Goal: Task Accomplishment & Management: Manage account settings

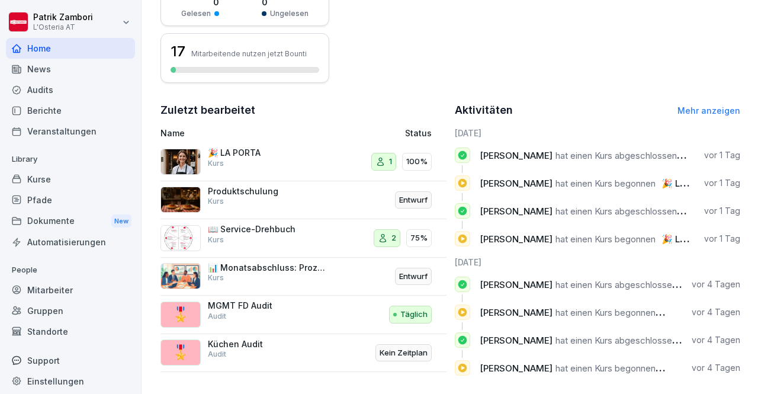
scroll to position [351, 0]
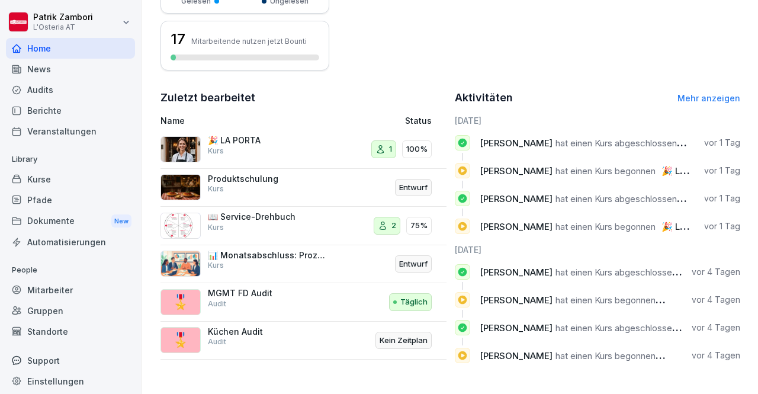
click at [198, 174] on img at bounding box center [180, 187] width 40 height 26
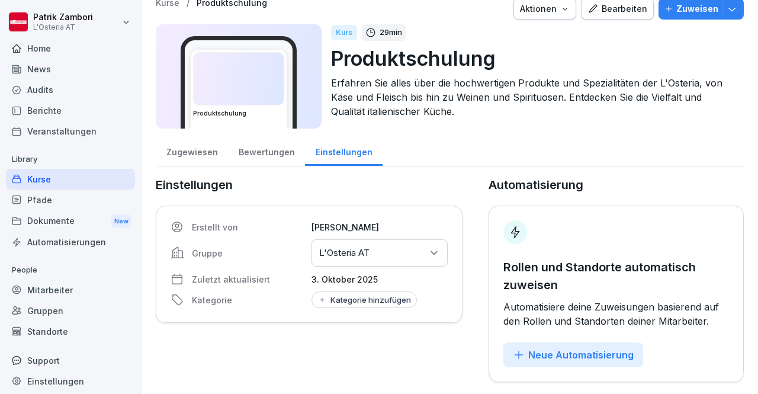
scroll to position [21, 0]
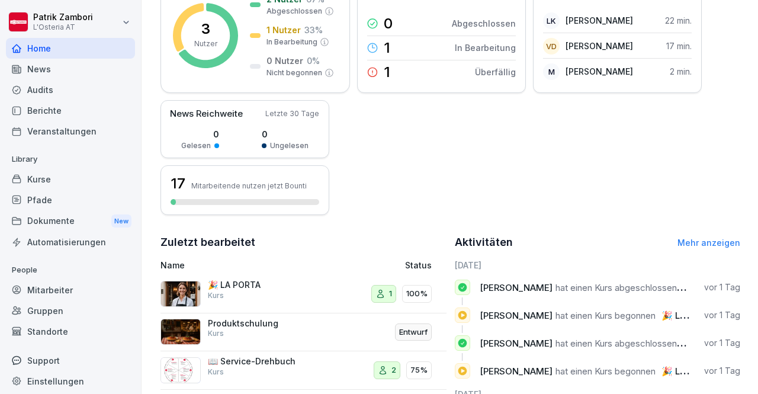
scroll to position [199, 0]
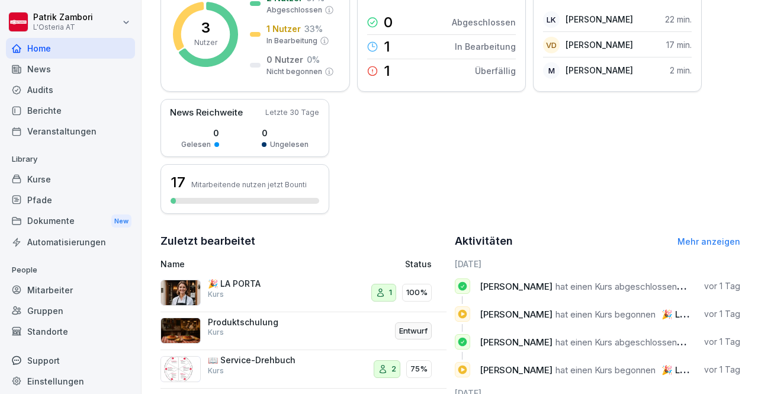
click at [72, 217] on div "Dokumente New" at bounding box center [70, 221] width 129 height 22
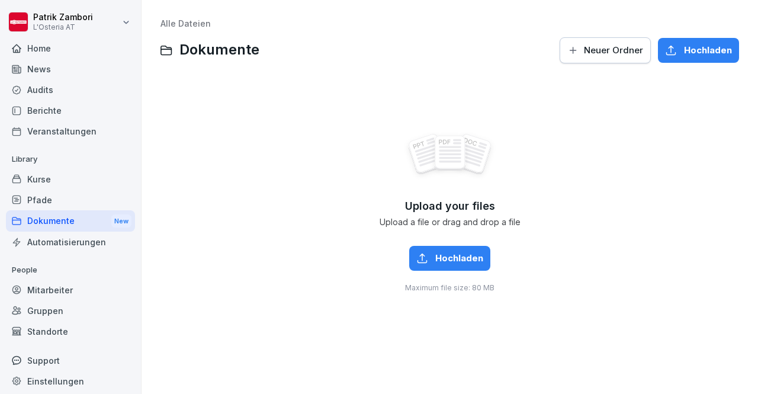
click at [50, 181] on div "Kurse" at bounding box center [70, 179] width 129 height 21
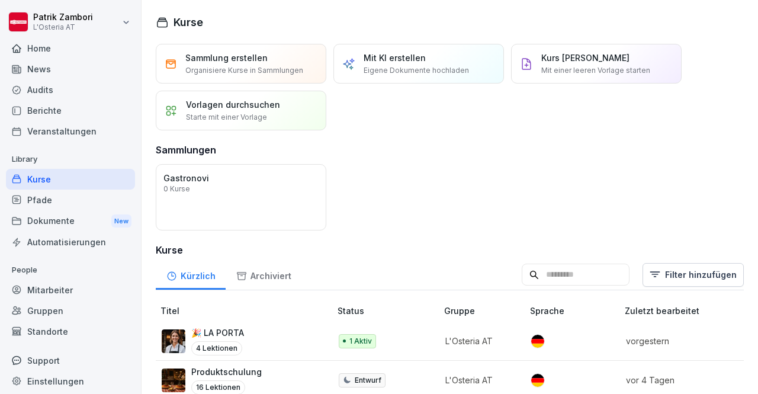
click at [47, 211] on div "Dokumente New" at bounding box center [70, 221] width 129 height 22
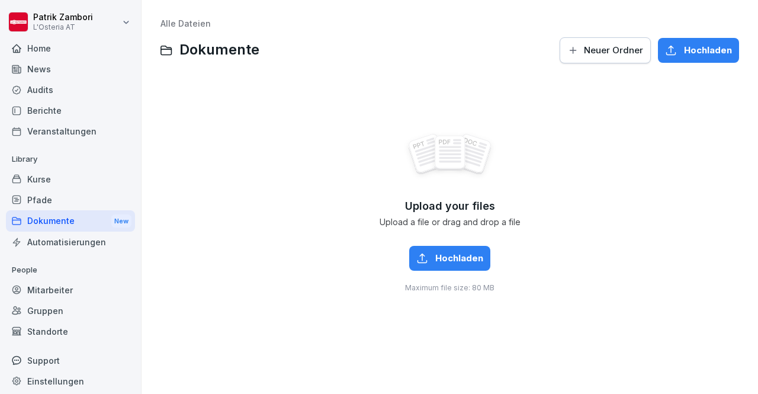
click at [91, 49] on div "Home" at bounding box center [70, 48] width 129 height 21
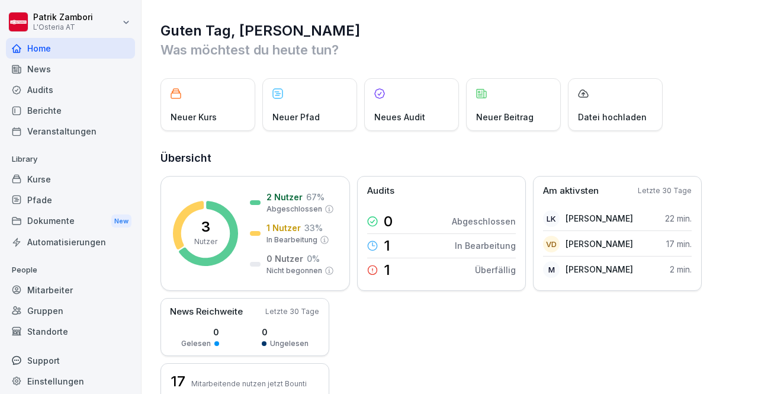
click at [481, 46] on p "Was möchtest du heute tun?" at bounding box center [450, 49] width 580 height 19
click at [79, 214] on div "Dokumente New" at bounding box center [70, 221] width 129 height 22
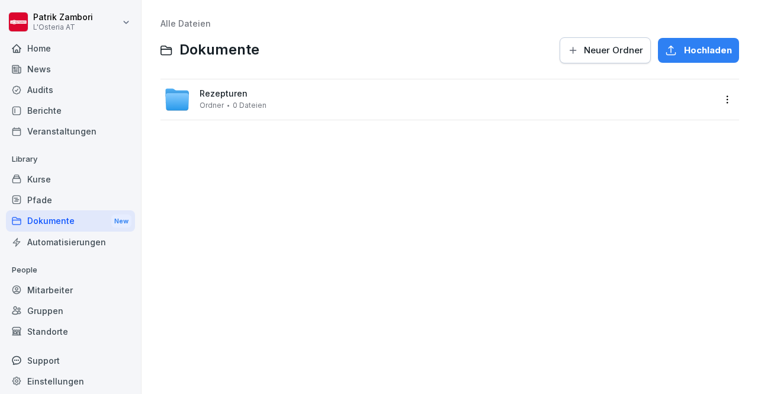
click at [246, 106] on span "0 Dateien" at bounding box center [250, 105] width 34 height 8
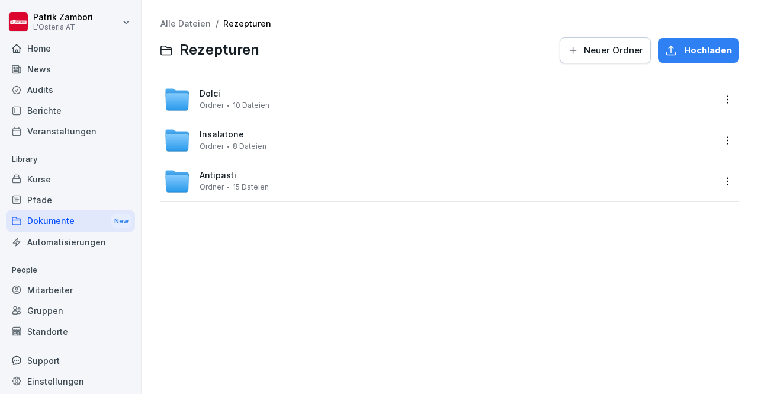
click at [593, 59] on button "Neuer Ordner" at bounding box center [604, 50] width 91 height 26
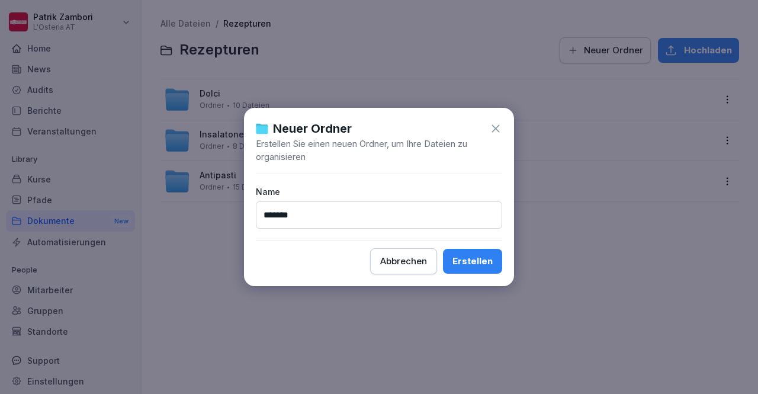
type input "*******"
click at [477, 266] on div "Erstellen" at bounding box center [472, 261] width 40 height 13
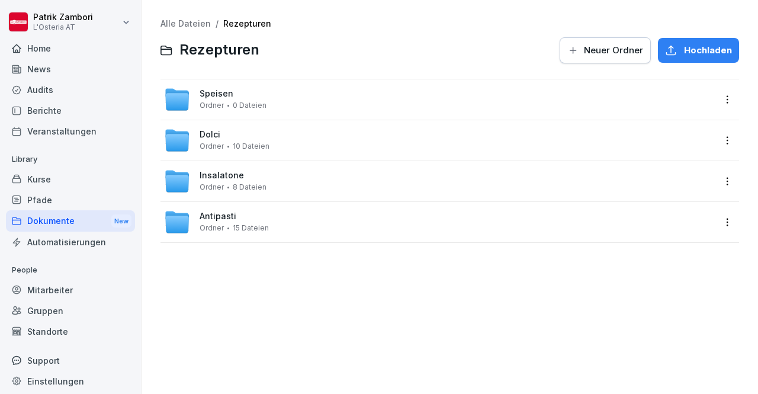
drag, startPoint x: 722, startPoint y: 149, endPoint x: 719, endPoint y: 132, distance: 17.4
click at [719, 132] on div "Dolci Ordner 10 Dateien" at bounding box center [449, 140] width 578 height 40
click at [719, 132] on html "Patrik Zambori L'Osteria AT Home News Audits Berichte Veranstaltungen Library K…" at bounding box center [379, 197] width 758 height 394
click at [675, 206] on div "Verschieben" at bounding box center [661, 212] width 56 height 14
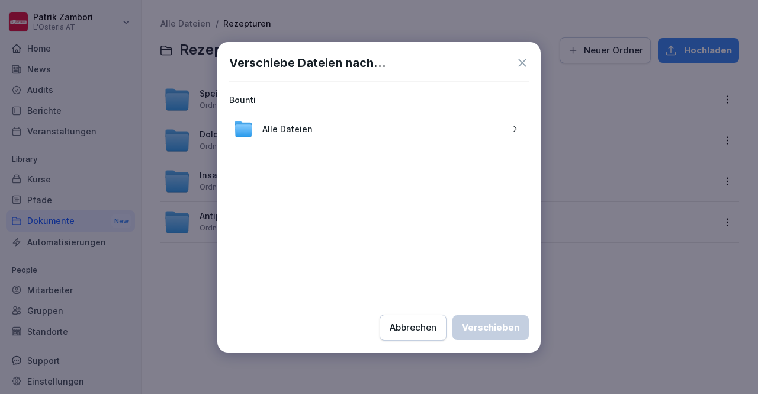
click at [430, 136] on div "Alle Dateien" at bounding box center [379, 129] width 300 height 28
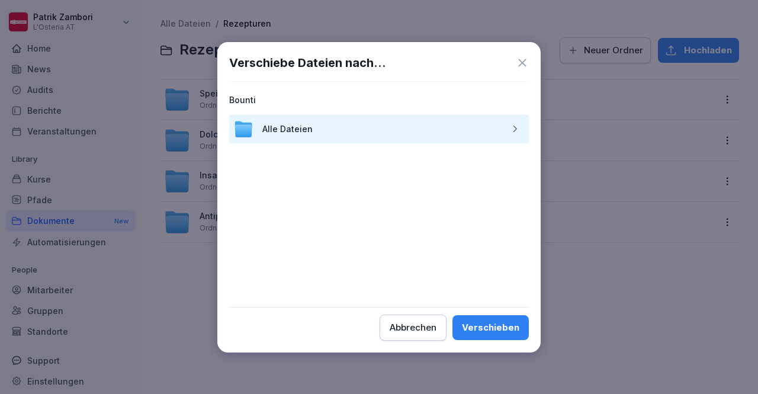
click at [510, 131] on icon "button" at bounding box center [514, 128] width 9 height 9
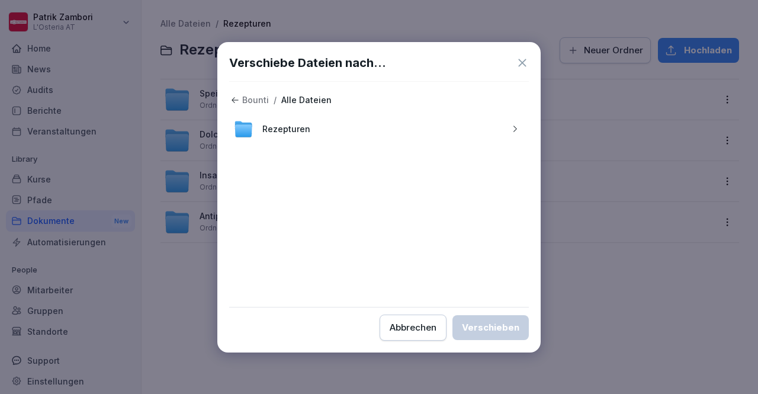
click at [510, 131] on icon "button" at bounding box center [514, 128] width 9 height 9
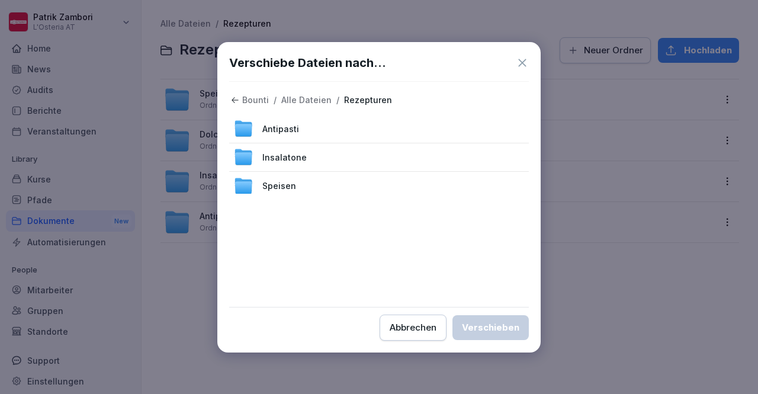
click at [418, 192] on div "Speisen" at bounding box center [379, 186] width 300 height 28
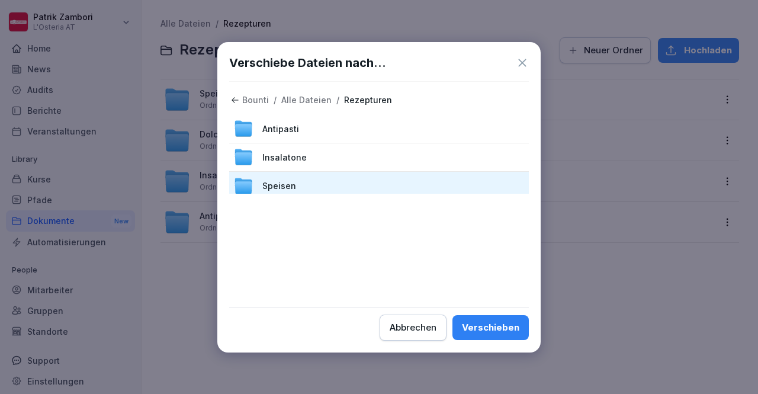
click at [478, 326] on div "Verschieben" at bounding box center [490, 327] width 57 height 13
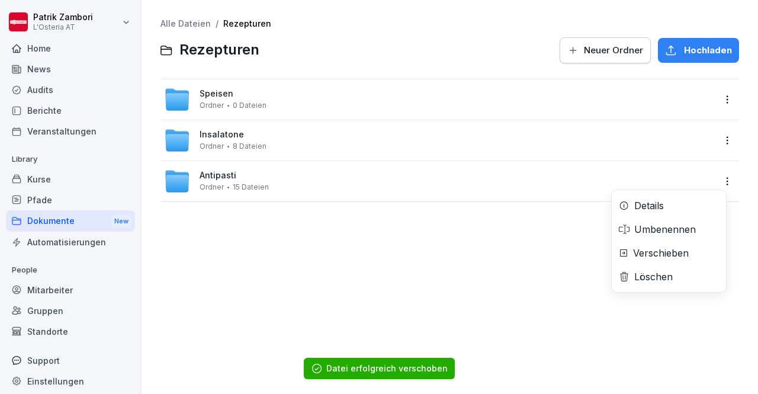
click at [714, 184] on html "Patrik Zambori L'Osteria AT Home News Audits Berichte Veranstaltungen Library K…" at bounding box center [379, 197] width 758 height 394
click at [670, 248] on div "Verschieben" at bounding box center [661, 253] width 56 height 14
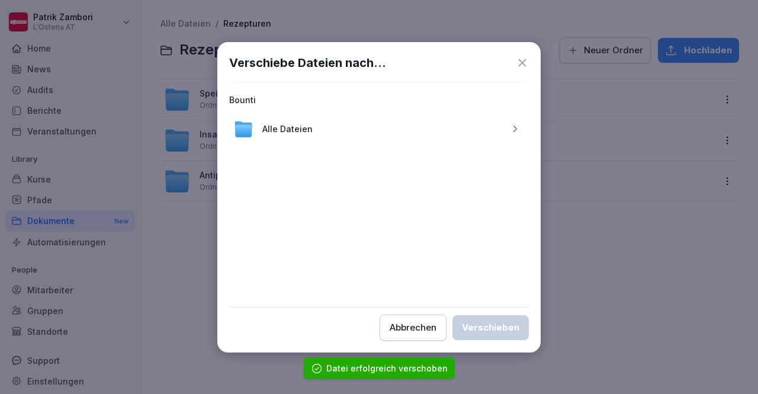
click at [517, 128] on icon "button" at bounding box center [514, 128] width 9 height 9
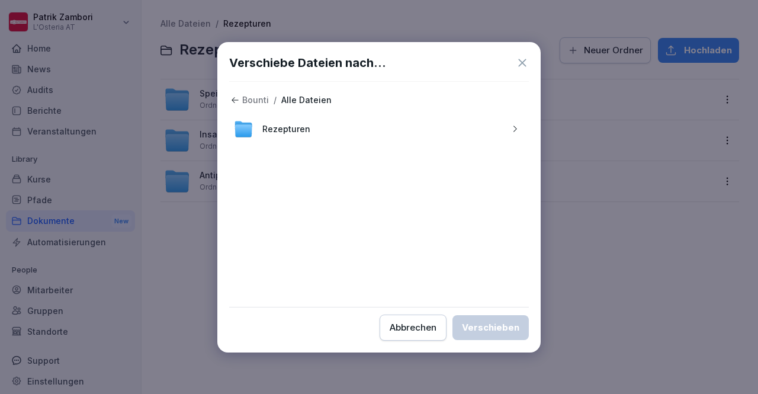
click at [517, 128] on icon "button" at bounding box center [514, 128] width 9 height 9
click at [513, 161] on icon "button" at bounding box center [514, 157] width 9 height 9
click at [233, 102] on icon at bounding box center [234, 101] width 7 height 6
click at [276, 159] on span "Speisen" at bounding box center [279, 157] width 34 height 12
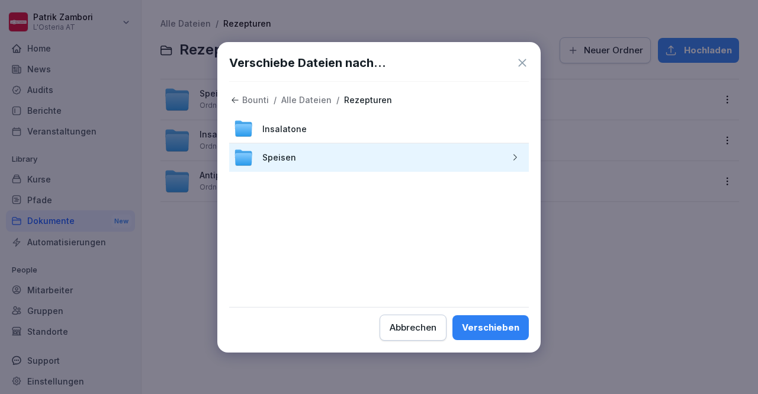
click at [481, 323] on div "Verschieben" at bounding box center [490, 327] width 57 height 13
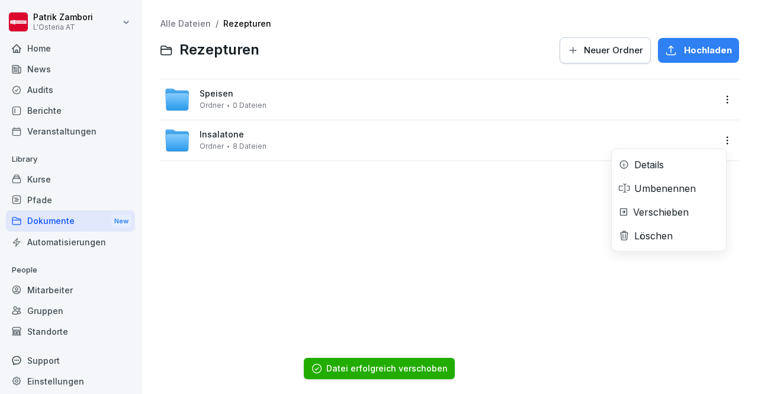
click at [719, 142] on html "Patrik Zambori L'Osteria AT Home News Audits Berichte Veranstaltungen Library K…" at bounding box center [379, 197] width 758 height 394
click at [646, 210] on div "Verschieben" at bounding box center [661, 212] width 56 height 14
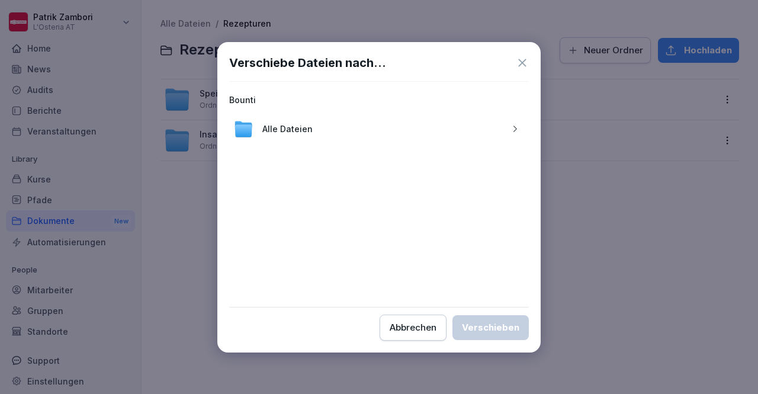
click at [505, 127] on div "button" at bounding box center [514, 128] width 19 height 9
click at [449, 130] on div "Speisen" at bounding box center [379, 129] width 300 height 28
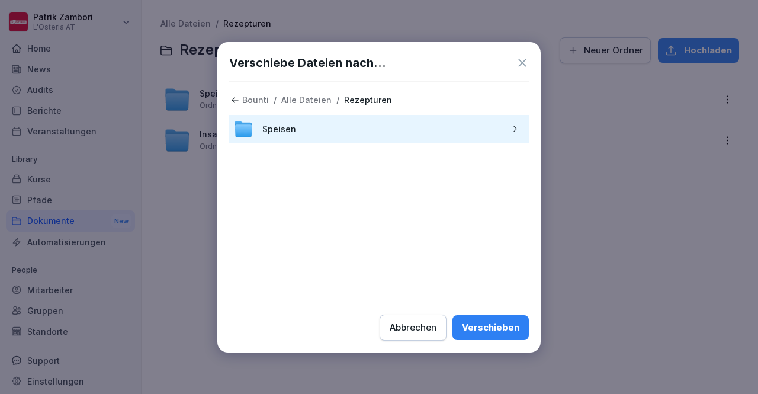
click at [494, 320] on button "Verschieben" at bounding box center [490, 327] width 76 height 25
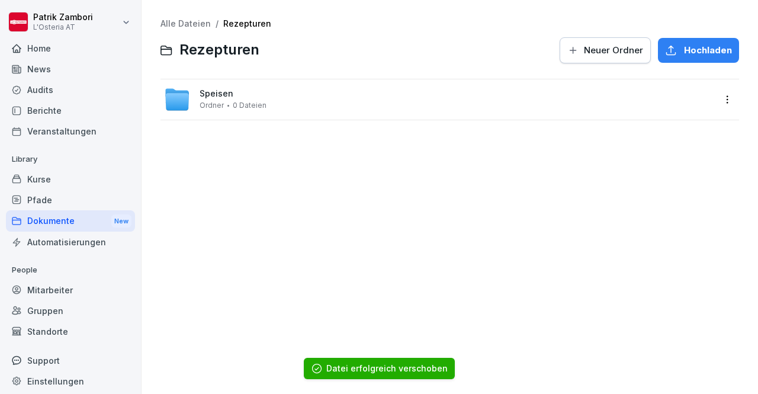
click at [433, 180] on div "Alle Dateien / Rezepturen Rezepturen Neuer Ordner Hochladen Speisen Ordner 0 Da…" at bounding box center [449, 197] width 599 height 376
click at [590, 50] on span "Neuer Ordner" at bounding box center [613, 50] width 59 height 13
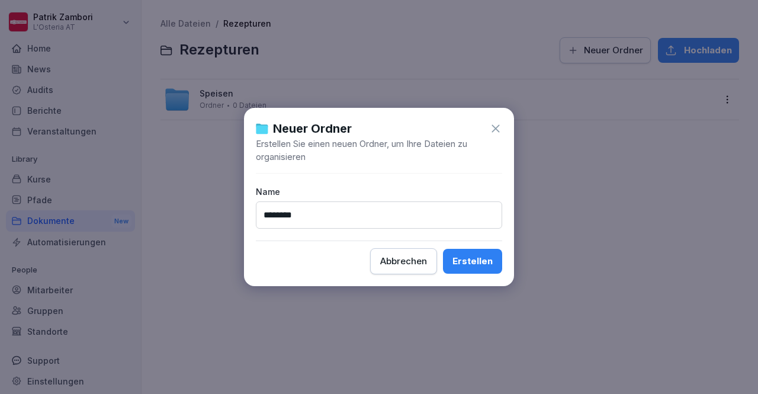
type input "********"
click at [483, 265] on div "Erstellen" at bounding box center [472, 261] width 40 height 13
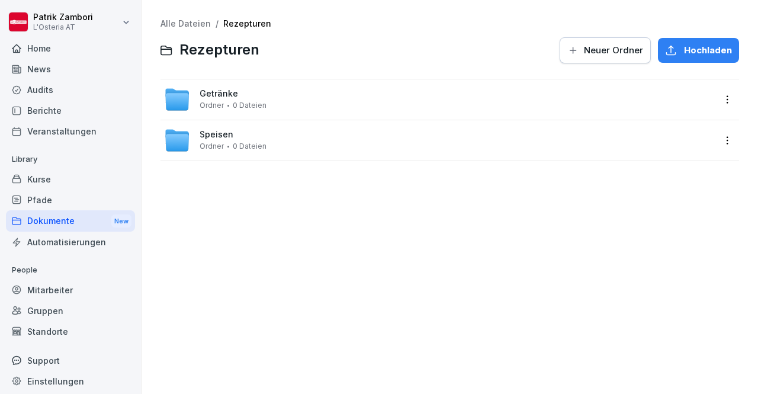
click at [581, 104] on div "Getränke Ordner 0 Dateien" at bounding box center [439, 99] width 550 height 26
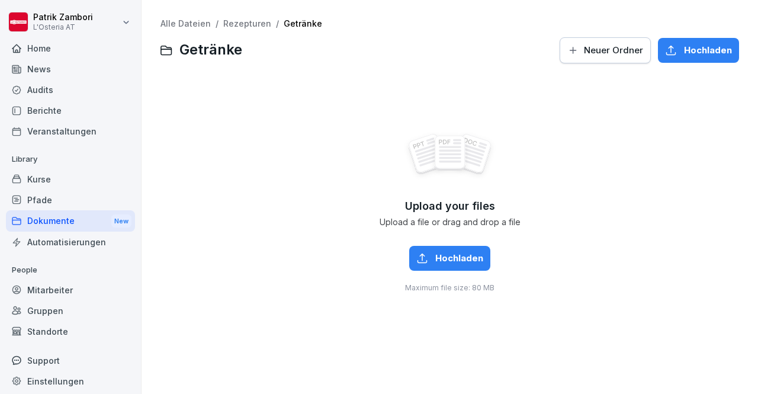
click at [590, 52] on span "Neuer Ordner" at bounding box center [613, 50] width 59 height 13
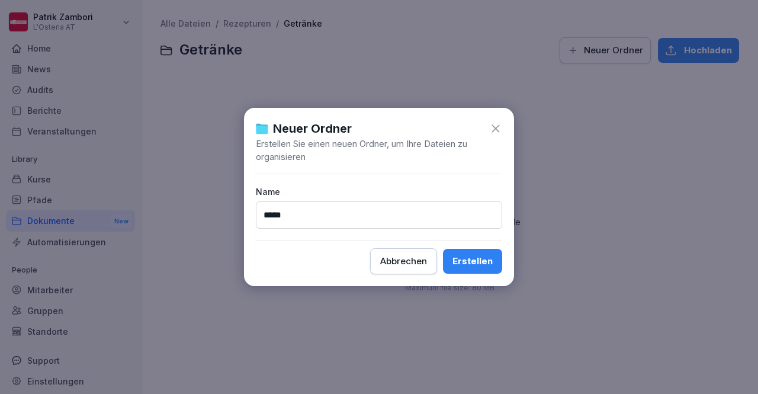
type input "*****"
click at [482, 252] on button "Erstellen" at bounding box center [472, 261] width 59 height 25
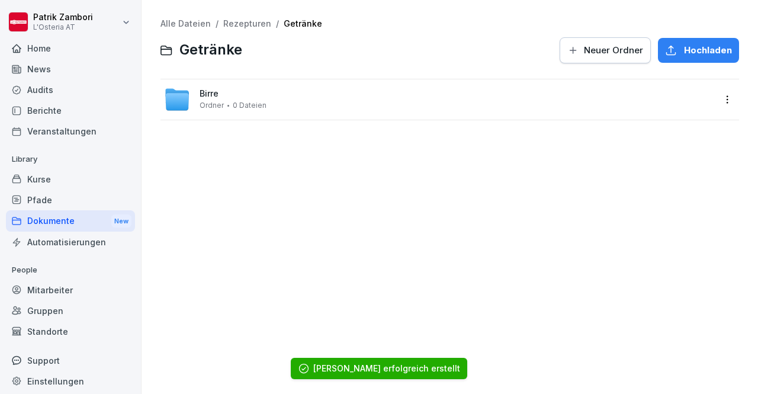
click at [595, 99] on div "Birre Ordner 0 Dateien" at bounding box center [439, 99] width 550 height 26
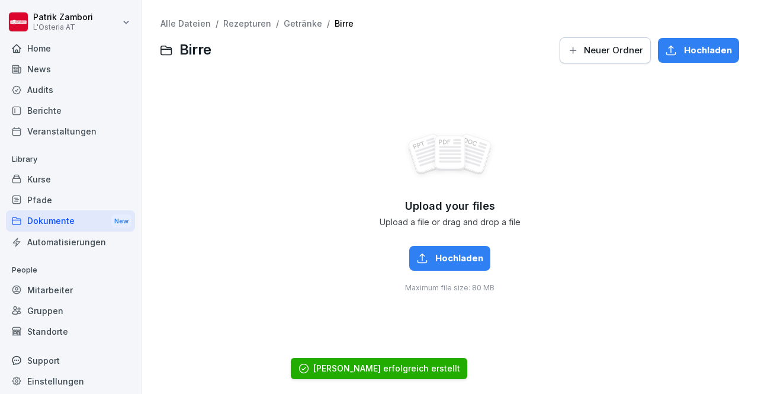
click at [443, 249] on button "Hochladen" at bounding box center [449, 258] width 81 height 25
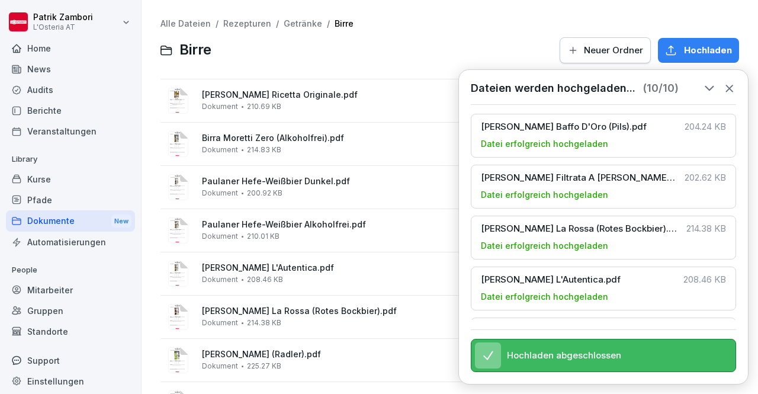
click at [731, 88] on icon at bounding box center [729, 88] width 13 height 13
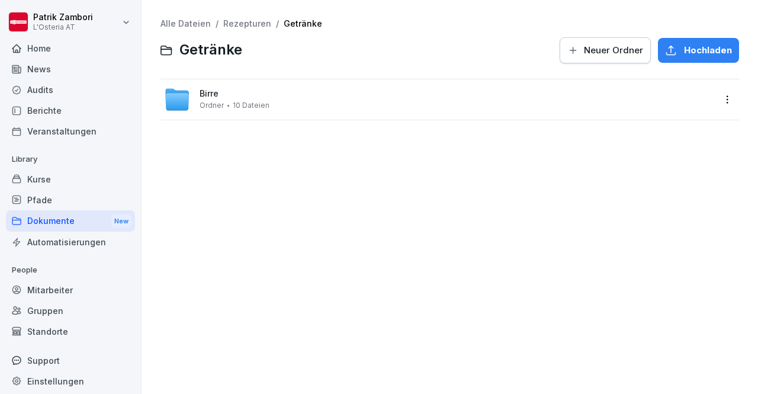
click at [590, 249] on div "Alle Dateien / Rezepturen / Getränke Getränke Neuer Ordner Hochladen Birre Ordn…" at bounding box center [449, 197] width 599 height 376
click at [197, 28] on link "Alle Dateien" at bounding box center [185, 23] width 50 height 10
drag, startPoint x: 246, startPoint y: 123, endPoint x: 265, endPoint y: 88, distance: 38.9
click at [265, 88] on div "Alle Dateien Dokumente Neuer Ordner Hochladen Rezepturen Ordner 0 Dateien" at bounding box center [449, 197] width 599 height 376
click at [265, 88] on div "Rezepturen Ordner 0 Dateien" at bounding box center [439, 99] width 550 height 26
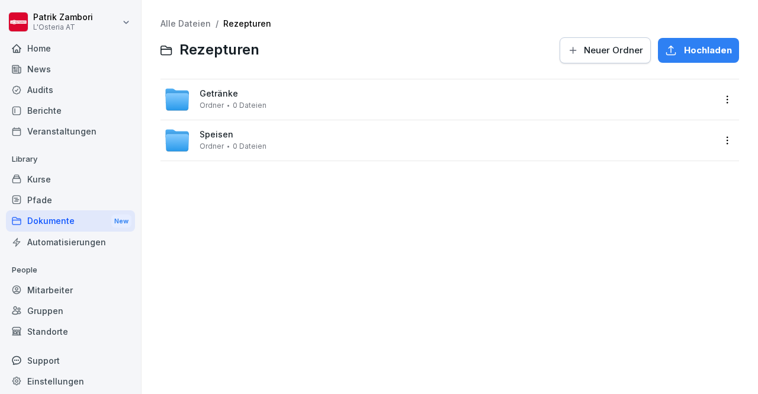
click at [269, 133] on div "Speisen Ordner 0 Dateien" at bounding box center [439, 140] width 550 height 26
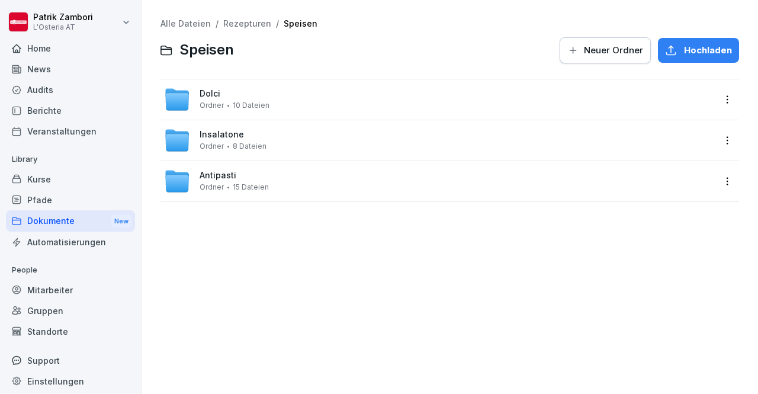
click at [194, 24] on link "Alle Dateien" at bounding box center [185, 23] width 50 height 10
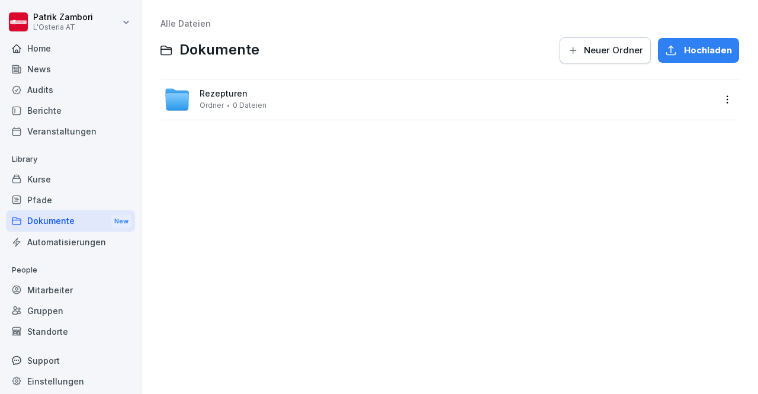
click at [194, 24] on link "Alle Dateien" at bounding box center [185, 23] width 50 height 10
click at [61, 40] on div "Home" at bounding box center [70, 48] width 129 height 21
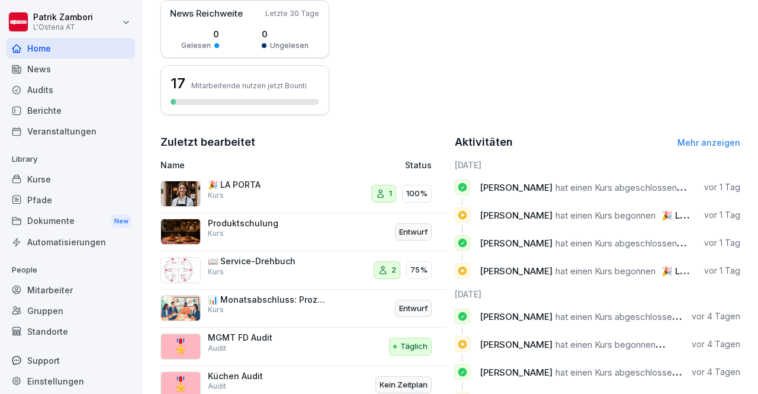
scroll to position [299, 0]
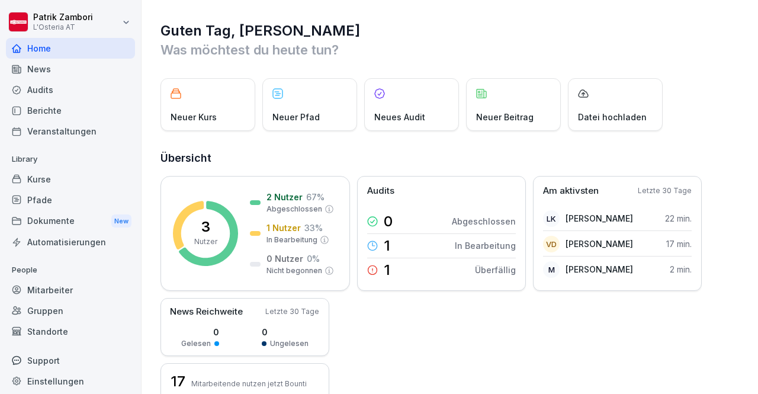
click at [51, 222] on div "Dokumente New" at bounding box center [70, 221] width 129 height 22
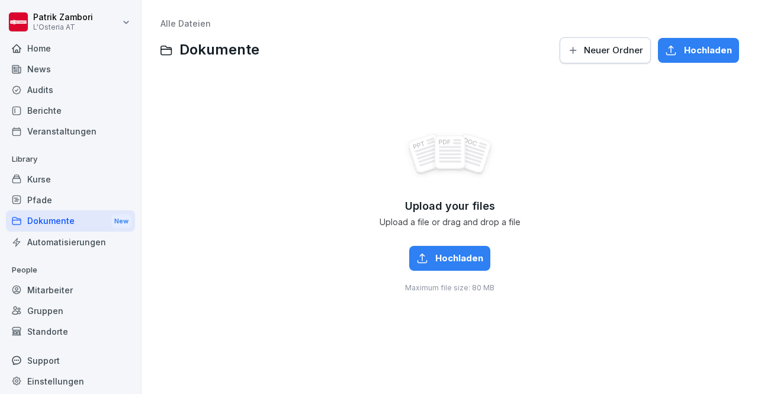
click at [596, 46] on span "Neuer Ordner" at bounding box center [613, 50] width 59 height 13
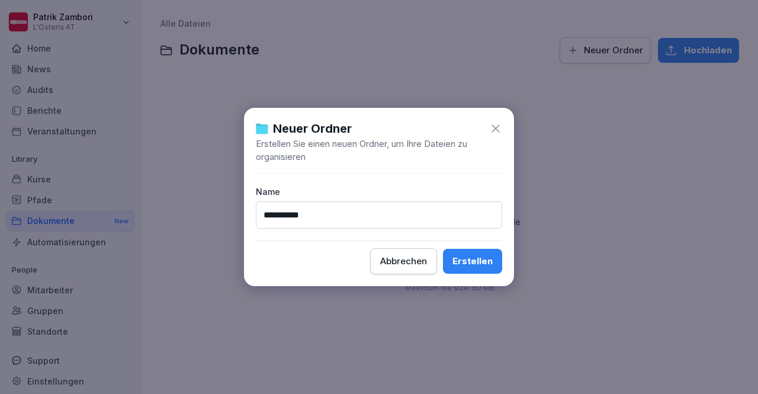
type input "**********"
click at [468, 261] on div "Erstellen" at bounding box center [472, 261] width 40 height 13
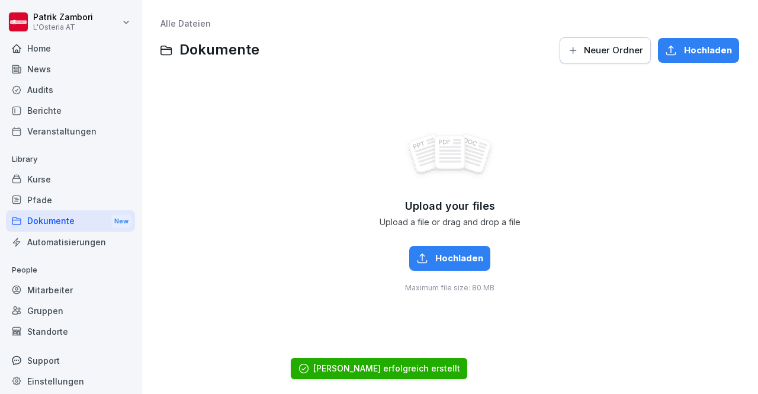
click at [482, 164] on icon at bounding box center [450, 155] width 94 height 50
click at [52, 194] on div "Pfade" at bounding box center [70, 199] width 129 height 21
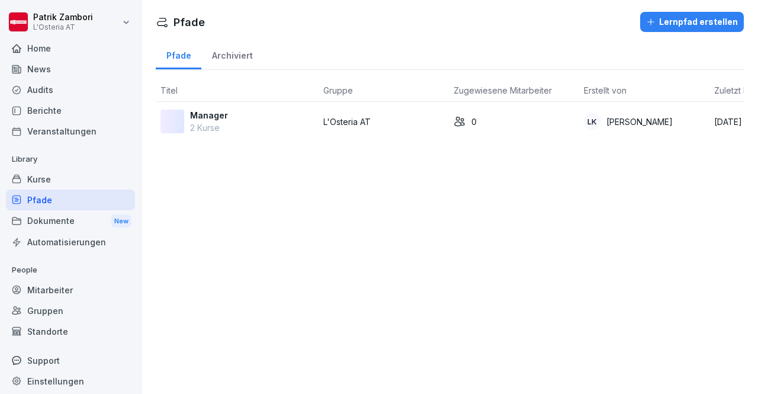
click at [53, 213] on div "Dokumente New" at bounding box center [70, 221] width 129 height 22
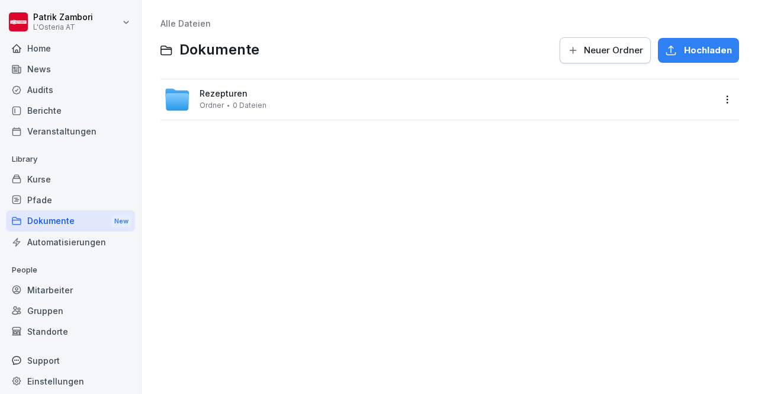
click at [253, 99] on div "Rezepturen Ordner 0 Dateien" at bounding box center [233, 99] width 67 height 21
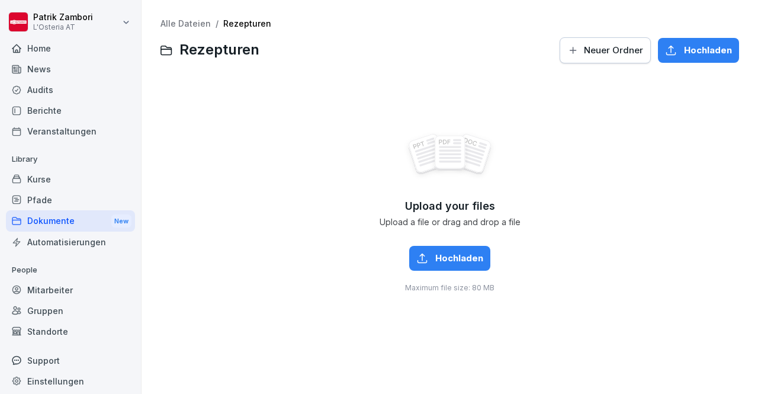
click at [479, 266] on button "Hochladen" at bounding box center [449, 258] width 81 height 25
click at [189, 18] on div "Alle Dateien / Rezepturen Rezepturen Neuer Ordner Hochladen Upload your files U…" at bounding box center [449, 197] width 599 height 376
click at [192, 24] on link "Alle Dateien" at bounding box center [185, 23] width 50 height 10
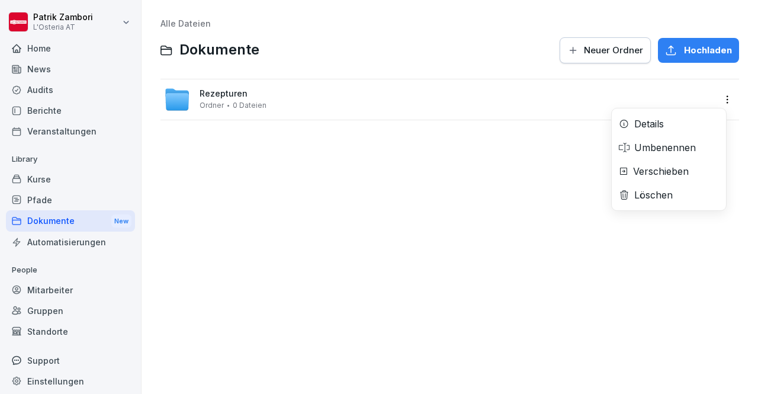
click at [715, 99] on html "[PERSON_NAME] L'Osteria AT Home News Audits Berichte Veranstaltungen Library Ku…" at bounding box center [379, 197] width 758 height 394
click at [477, 106] on html "[PERSON_NAME] L'Osteria AT Home News Audits Berichte Veranstaltungen Library Ku…" at bounding box center [379, 197] width 758 height 394
click at [477, 106] on div "Rezepturen Ordner 0 Dateien" at bounding box center [439, 99] width 550 height 26
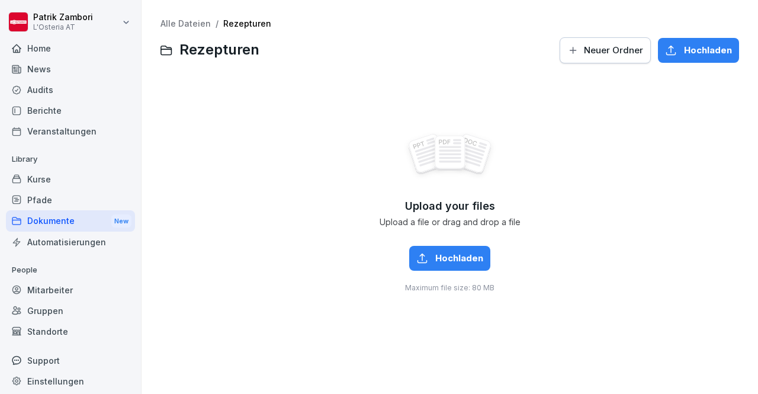
click at [435, 262] on span "Hochladen" at bounding box center [459, 258] width 48 height 13
click at [584, 56] on span "Neuer Ordner" at bounding box center [613, 50] width 59 height 13
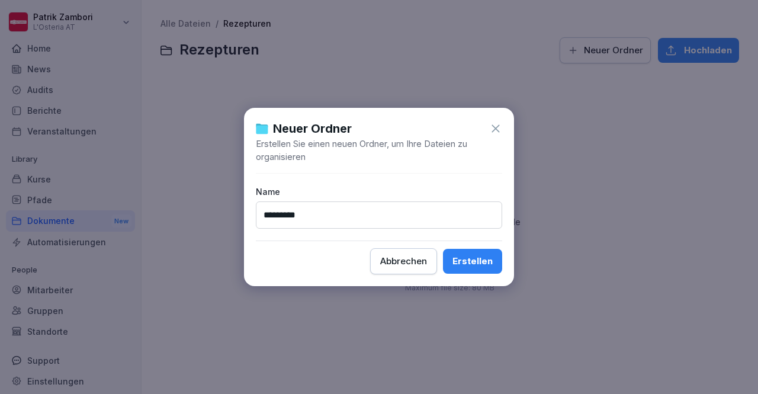
type input "*********"
click at [487, 261] on div "Erstellen" at bounding box center [472, 261] width 40 height 13
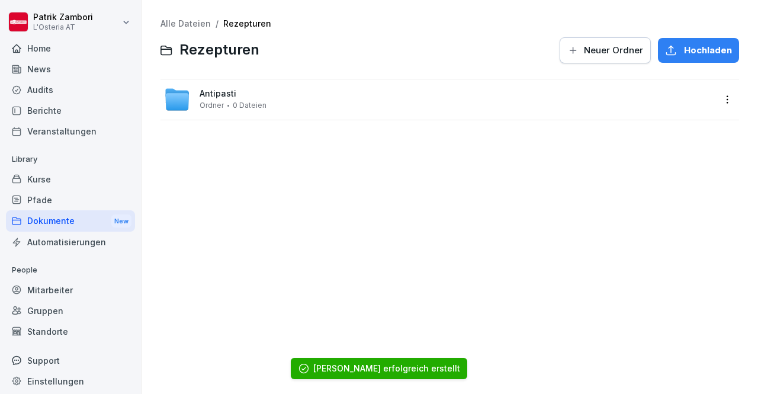
click at [238, 111] on div "Antipasti Ordner 0 Dateien" at bounding box center [439, 99] width 550 height 26
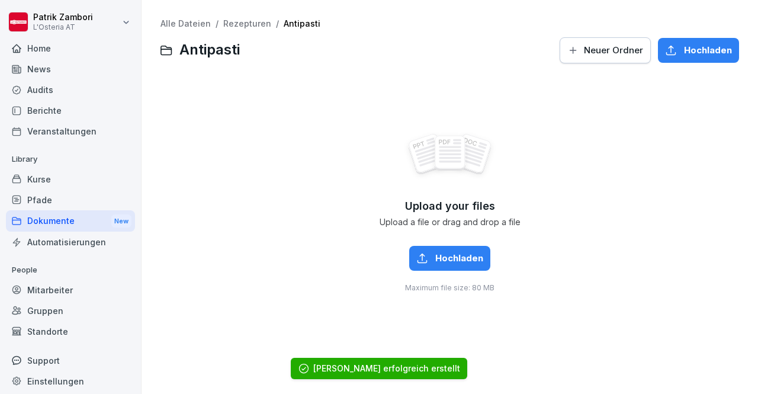
click at [430, 259] on div "Hochladen" at bounding box center [449, 258] width 67 height 13
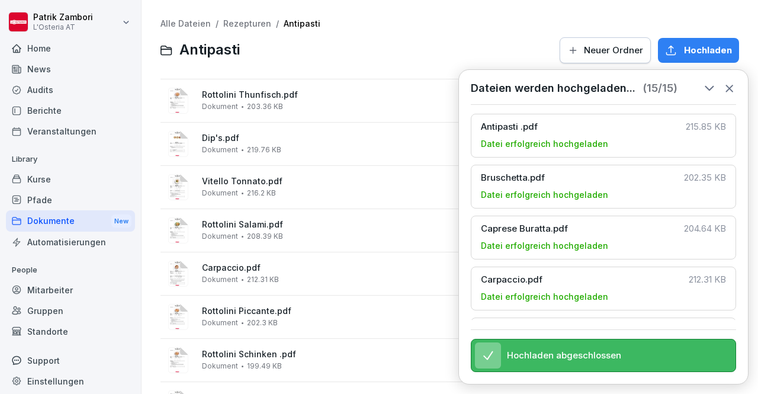
click at [437, 57] on div at bounding box center [399, 50] width 305 height 28
click at [729, 89] on icon at bounding box center [729, 88] width 13 height 13
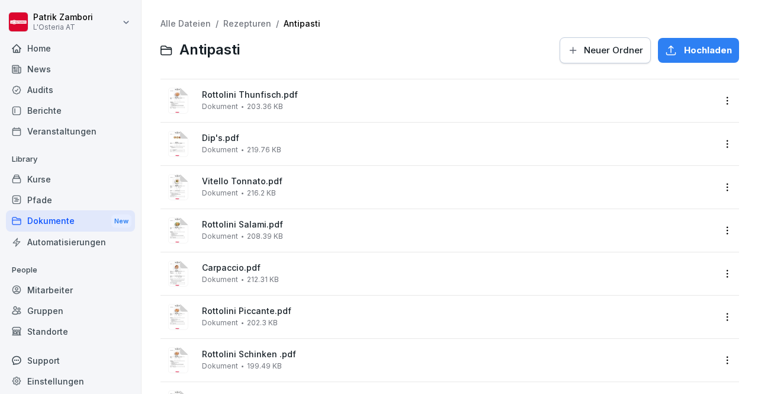
click at [353, 92] on span "Rottolini Thunfisch.pdf" at bounding box center [458, 95] width 512 height 10
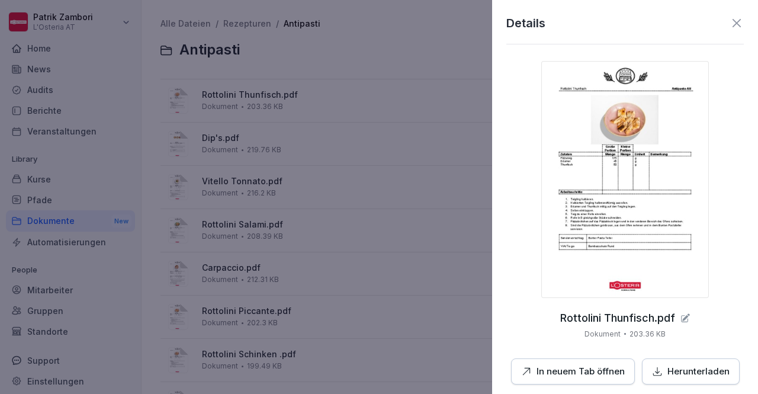
click at [732, 22] on icon at bounding box center [736, 23] width 8 height 8
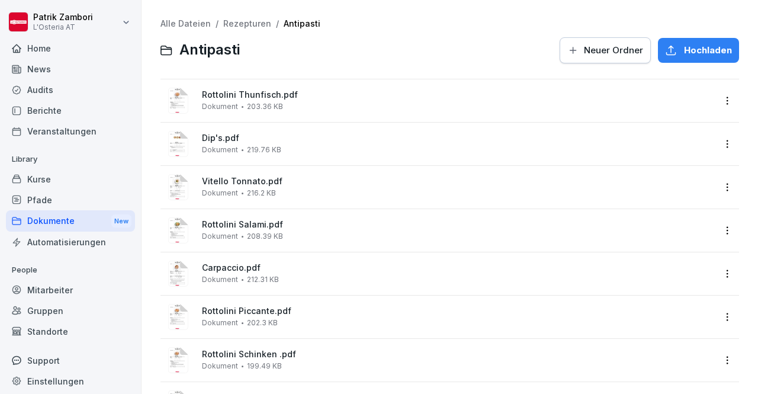
click at [305, 147] on div "Dip's.pdf Dokument 219.76 KB" at bounding box center [458, 143] width 512 height 21
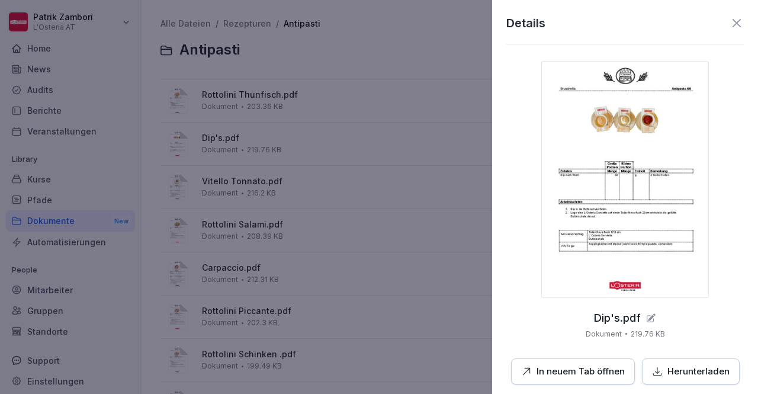
click at [653, 175] on img at bounding box center [625, 179] width 168 height 237
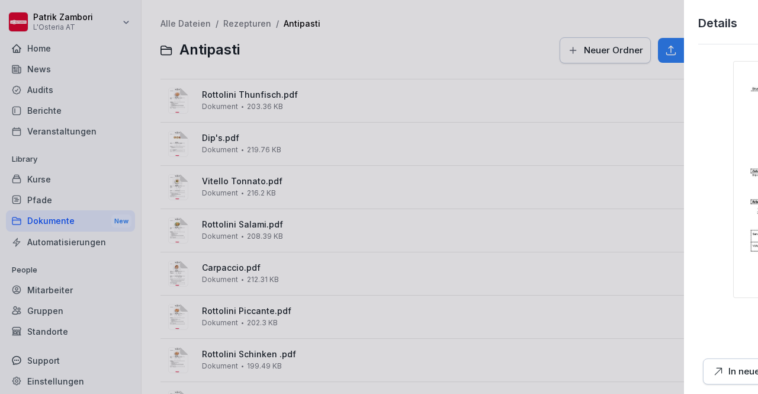
click at [352, 172] on div at bounding box center [379, 197] width 758 height 394
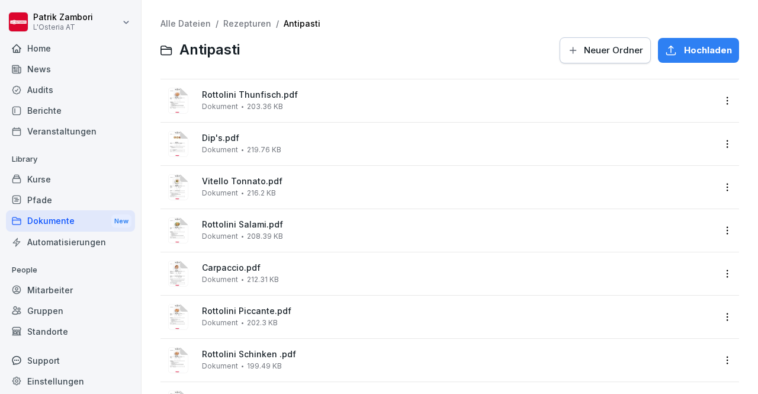
click at [248, 25] on link "Rezepturen" at bounding box center [247, 23] width 48 height 10
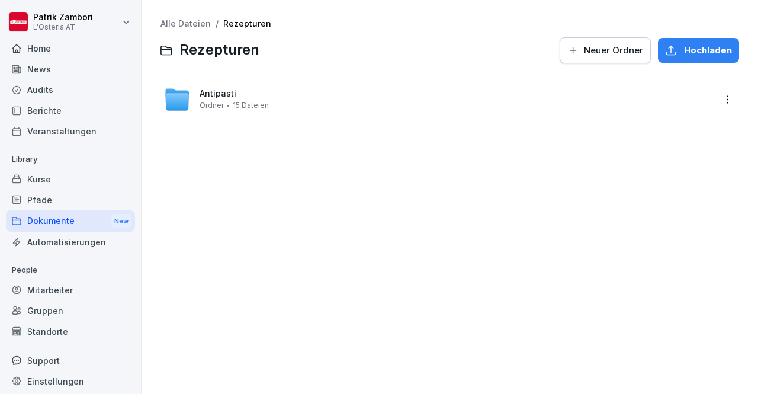
click at [607, 55] on span "Neuer Ordner" at bounding box center [613, 50] width 59 height 13
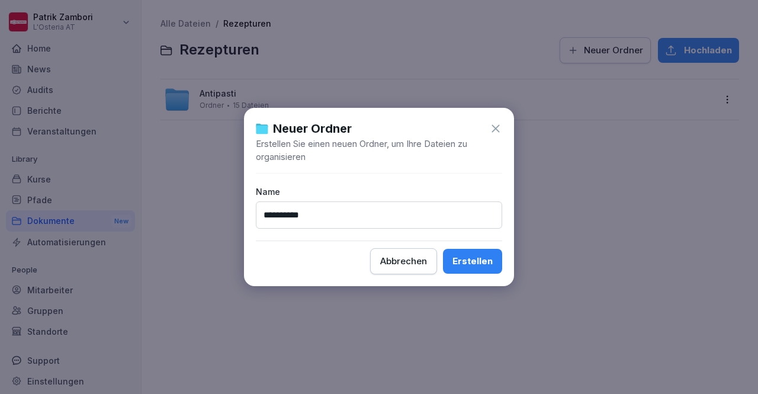
type input "**********"
click at [482, 259] on div "Erstellen" at bounding box center [472, 261] width 40 height 13
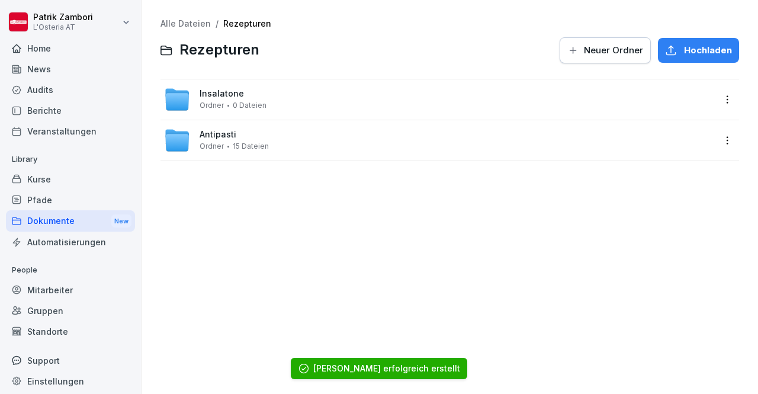
click at [362, 98] on div "Insalatone Ordner 0 Dateien" at bounding box center [439, 99] width 550 height 26
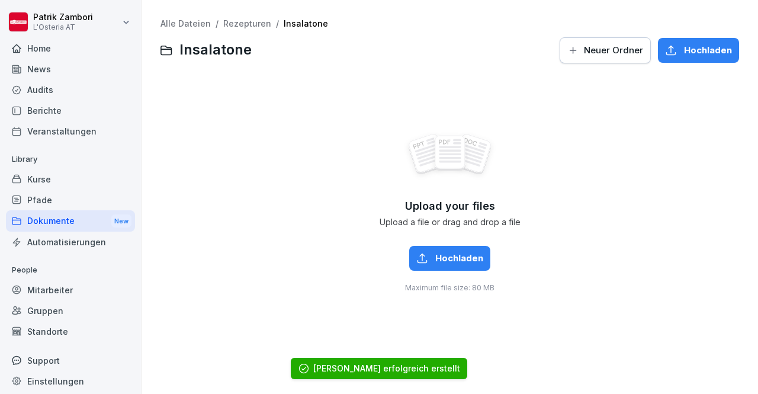
click at [436, 259] on span "Hochladen" at bounding box center [459, 258] width 48 height 13
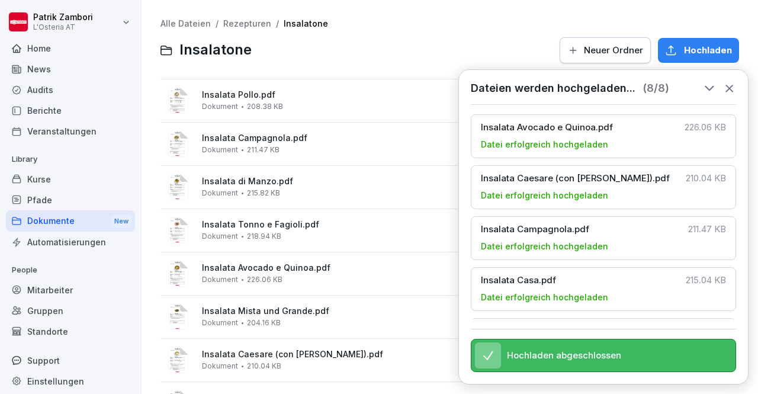
click at [342, 94] on span "Insalata Pollo.pdf" at bounding box center [458, 95] width 512 height 10
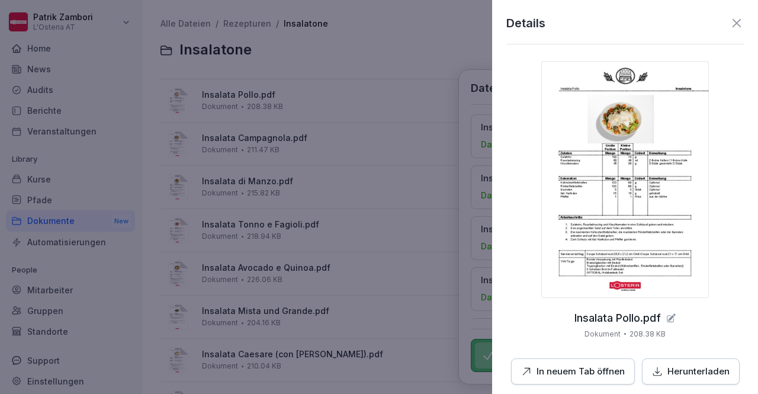
click at [620, 191] on img at bounding box center [625, 179] width 168 height 237
click at [436, 107] on div at bounding box center [379, 197] width 758 height 394
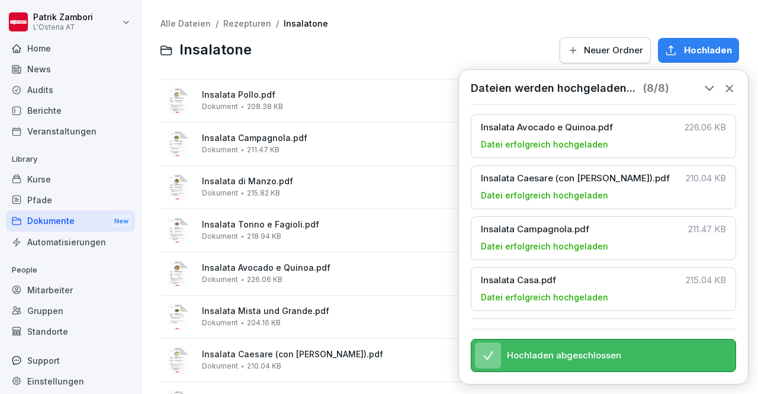
click at [195, 28] on link "Alle Dateien" at bounding box center [185, 23] width 50 height 10
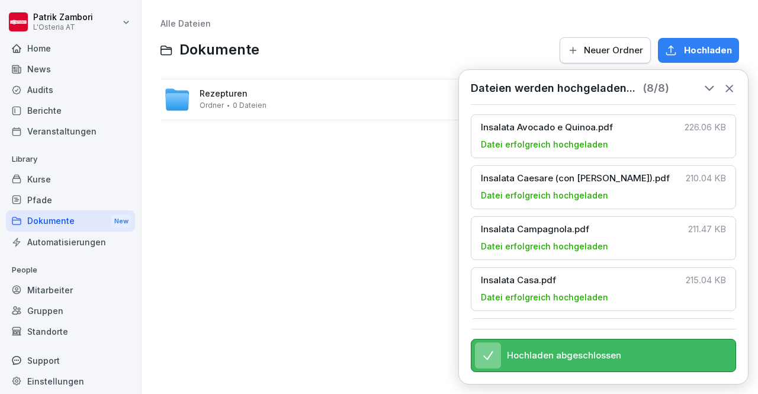
click at [732, 88] on icon at bounding box center [729, 88] width 13 height 13
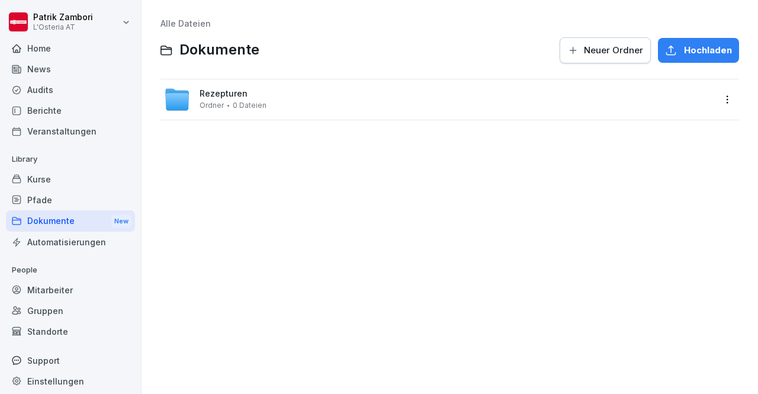
click at [459, 107] on div "Rezepturen Ordner 0 Dateien" at bounding box center [439, 99] width 550 height 26
click at [199, 27] on link "Alle Dateien" at bounding box center [185, 23] width 50 height 10
click at [304, 198] on div "Alle Dateien Dokumente Neuer Ordner Hochladen Rezepturen Ordner 0 Dateien" at bounding box center [449, 197] width 599 height 376
click at [720, 104] on html "[PERSON_NAME] L'Osteria AT Home News Audits Berichte Veranstaltungen Library Ku…" at bounding box center [379, 197] width 758 height 394
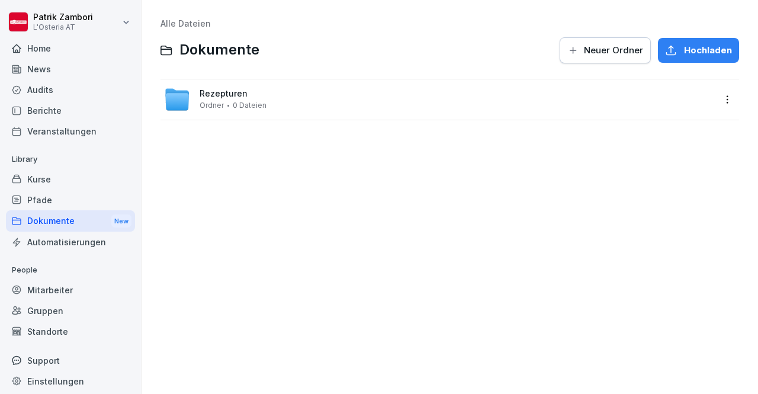
click at [546, 104] on html "[PERSON_NAME] L'Osteria AT Home News Audits Berichte Veranstaltungen Library Ku…" at bounding box center [379, 197] width 758 height 394
click at [546, 104] on div "Rezepturen Ordner 0 Dateien" at bounding box center [439, 99] width 550 height 26
click at [500, 218] on div "Alle Dateien / Rezepturen Rezepturen Neuer Ordner Hochladen Insalatone Ordner 8…" at bounding box center [449, 197] width 599 height 376
click at [594, 56] on span "Neuer Ordner" at bounding box center [613, 50] width 59 height 13
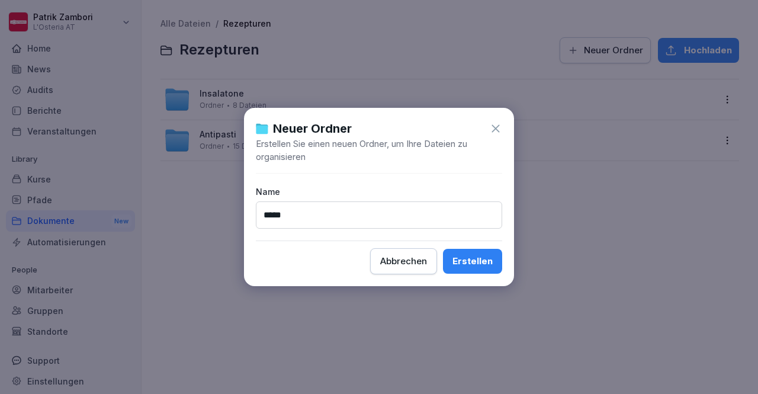
type input "*****"
click at [463, 265] on div "Erstellen" at bounding box center [472, 261] width 40 height 13
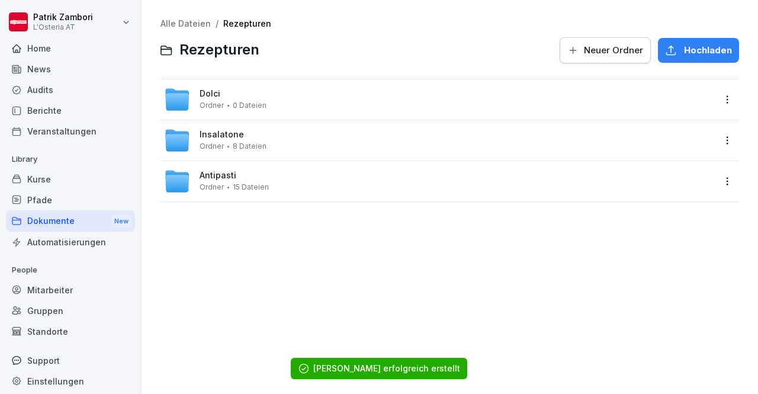
click at [458, 106] on div "Dolci Ordner 0 Dateien" at bounding box center [439, 99] width 550 height 26
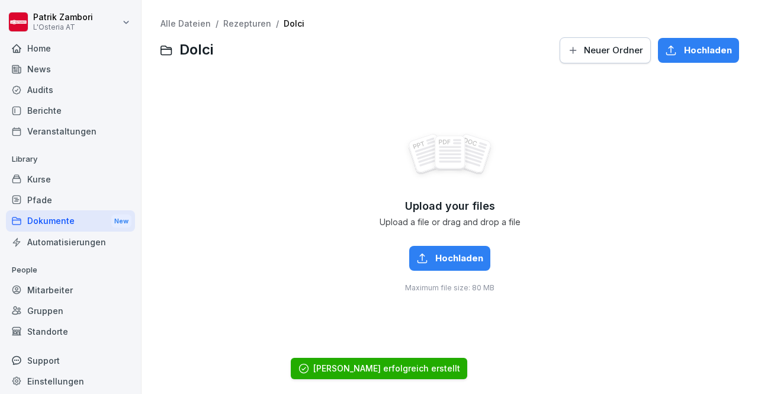
click at [446, 251] on button "Hochladen" at bounding box center [449, 258] width 81 height 25
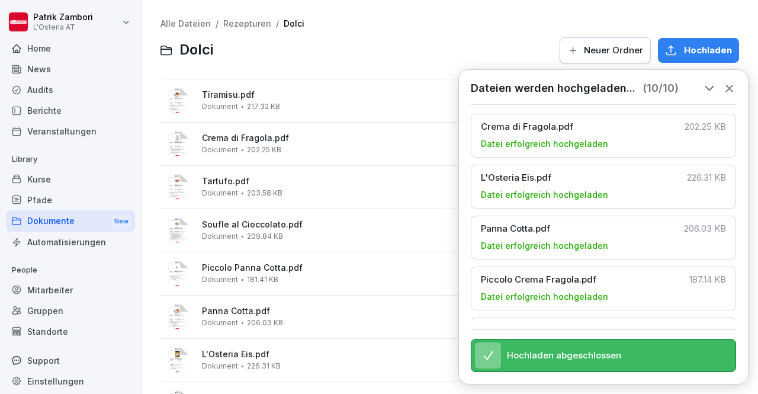
click at [734, 86] on icon at bounding box center [729, 88] width 13 height 13
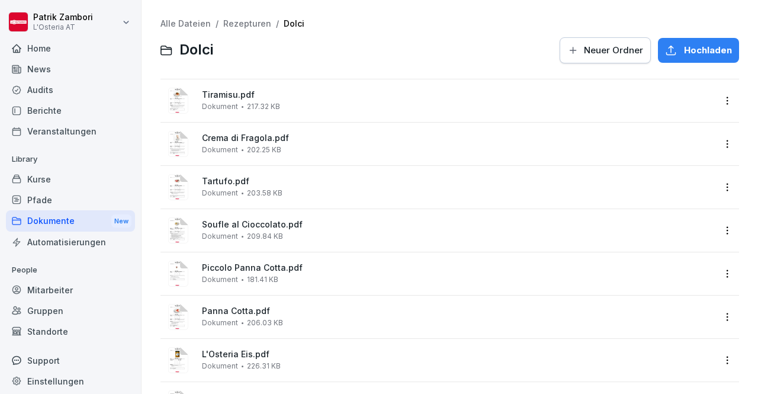
click at [58, 43] on div "Home" at bounding box center [70, 48] width 129 height 21
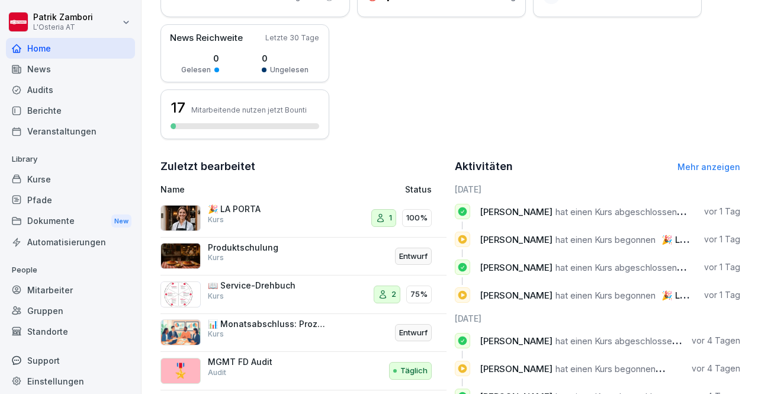
scroll to position [348, 0]
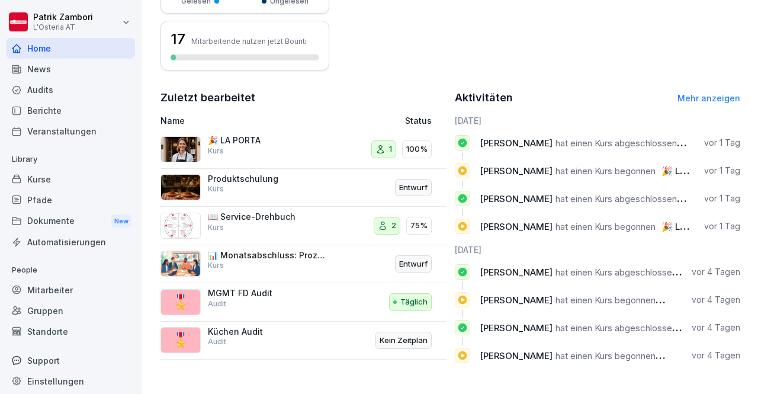
click at [711, 95] on link "Mehr anzeigen" at bounding box center [708, 98] width 63 height 10
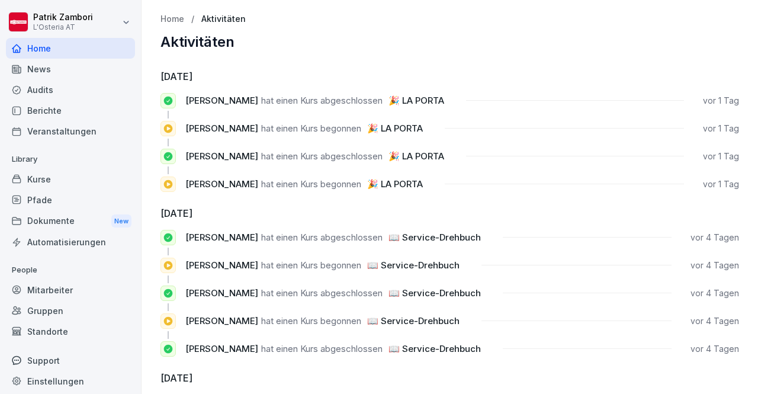
click at [41, 73] on div "News" at bounding box center [70, 69] width 129 height 21
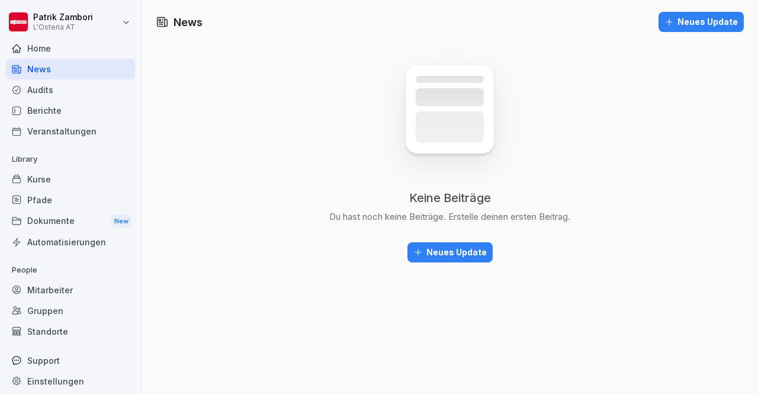
click at [54, 110] on div "Berichte" at bounding box center [70, 110] width 129 height 21
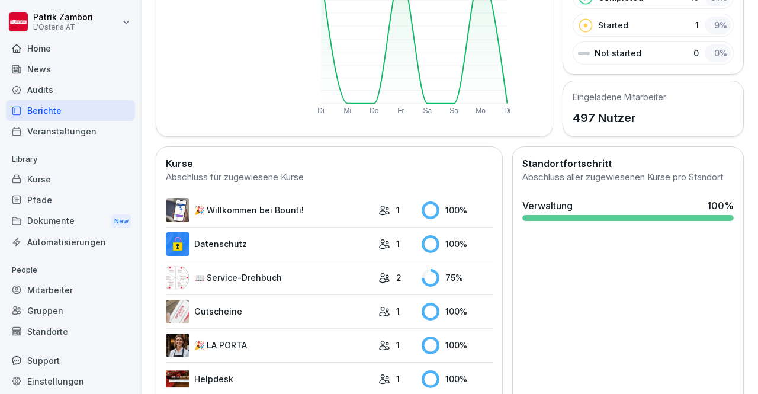
scroll to position [224, 0]
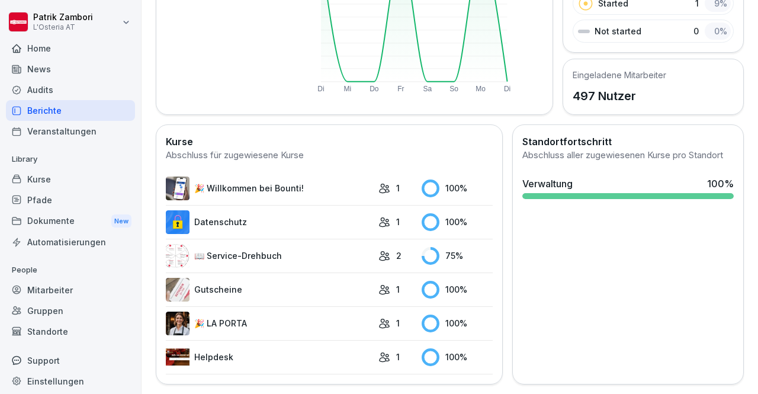
click at [259, 247] on link "📖 Service-Drehbuch" at bounding box center [269, 256] width 207 height 24
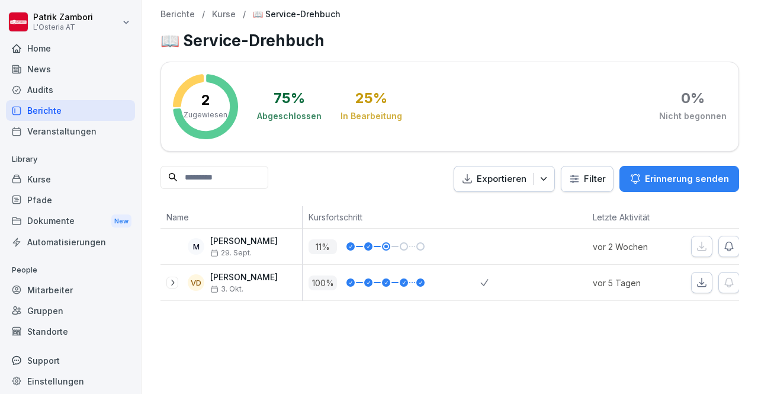
click at [70, 49] on div "Home" at bounding box center [70, 48] width 129 height 21
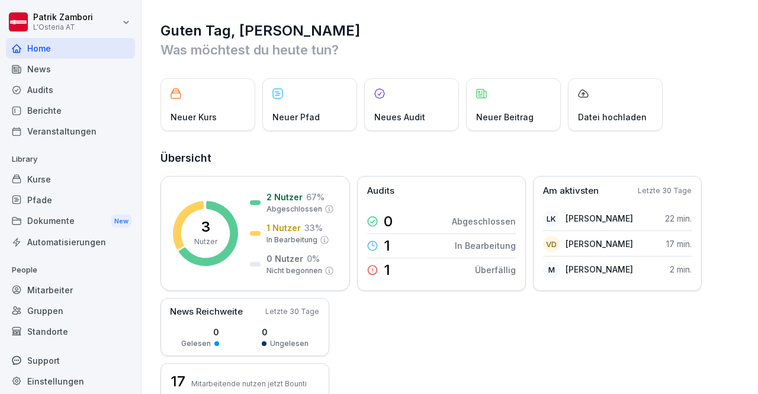
click at [72, 219] on div "Dokumente New" at bounding box center [70, 221] width 129 height 22
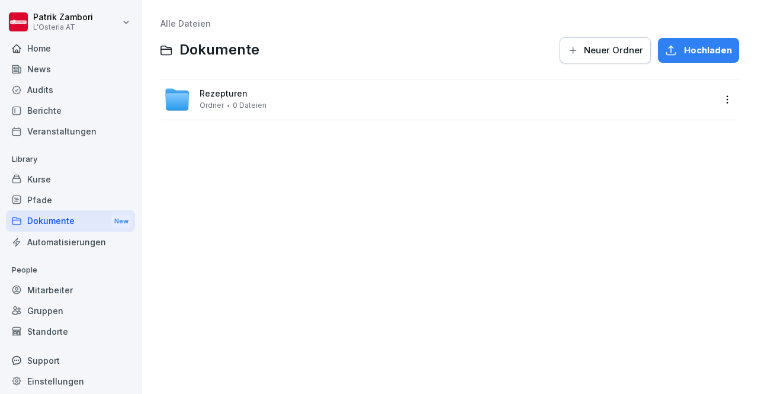
click at [285, 88] on div "Rezepturen Ordner 0 Dateien" at bounding box center [439, 99] width 550 height 26
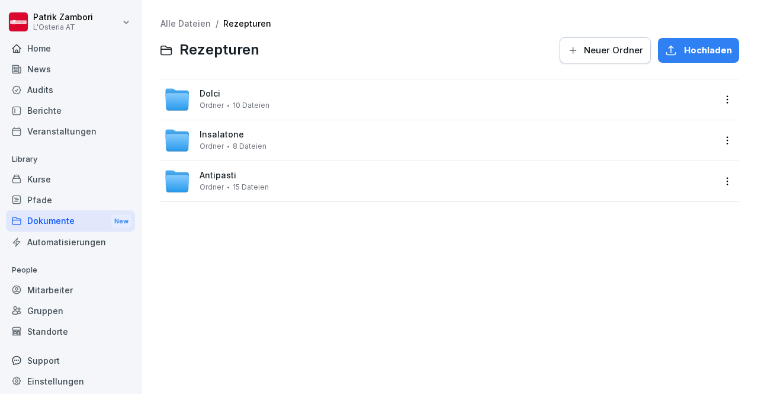
click at [307, 227] on div "Alle Dateien / Rezepturen Rezepturen Neuer Ordner Hochladen Dolci Ordner 10 Dat…" at bounding box center [449, 197] width 599 height 376
click at [353, 106] on div "Dolci Ordner 10 Dateien" at bounding box center [439, 99] width 550 height 26
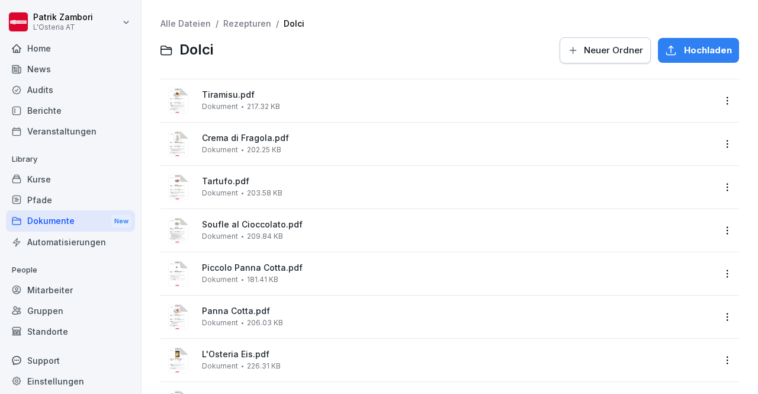
click at [385, 100] on div "Tiramisu.pdf Dokument 217.32 KB" at bounding box center [458, 100] width 512 height 21
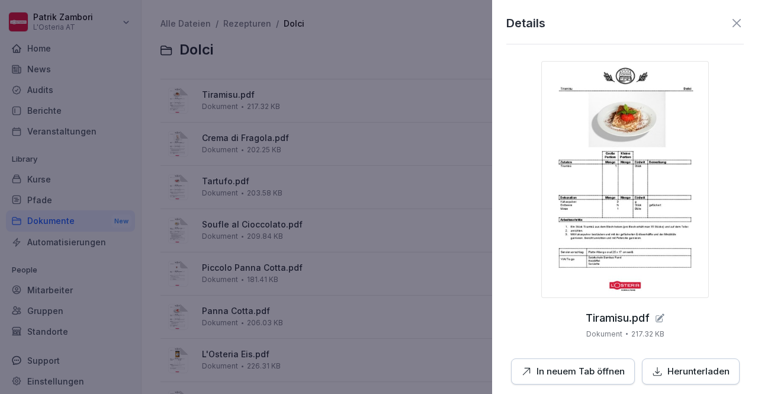
click at [622, 149] on img at bounding box center [625, 179] width 168 height 237
click at [732, 22] on icon at bounding box center [736, 23] width 14 height 14
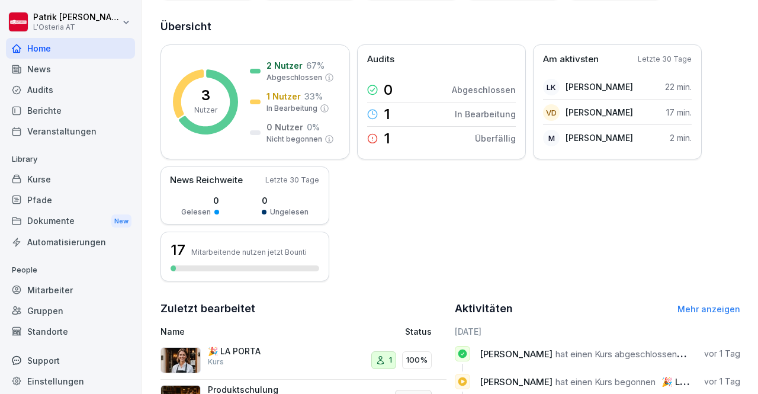
scroll to position [101, 0]
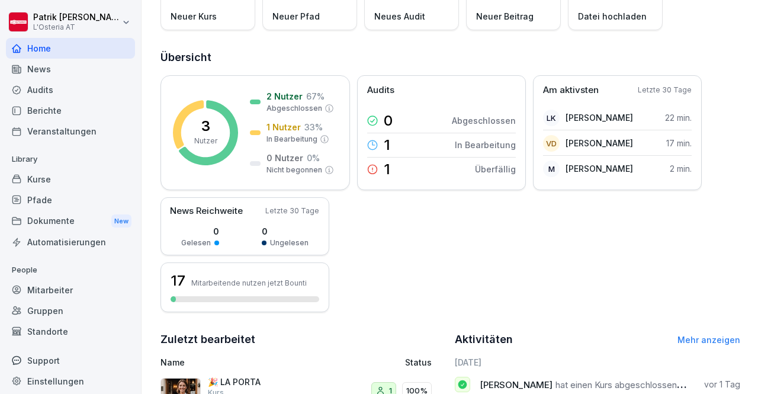
click at [63, 106] on div "Berichte" at bounding box center [70, 110] width 129 height 21
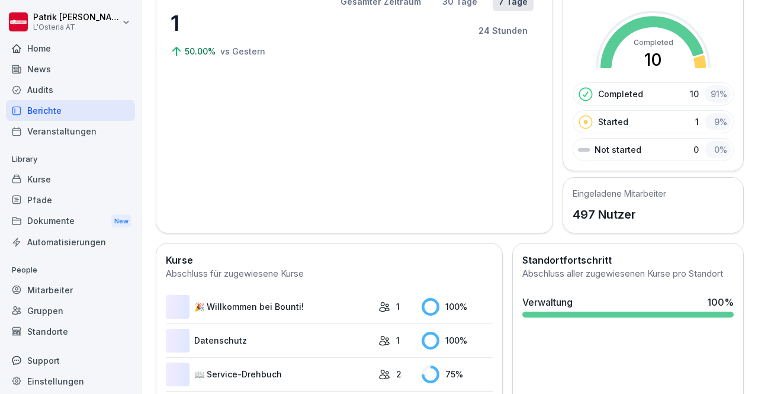
scroll to position [72, 0]
